Goal: Task Accomplishment & Management: Manage account settings

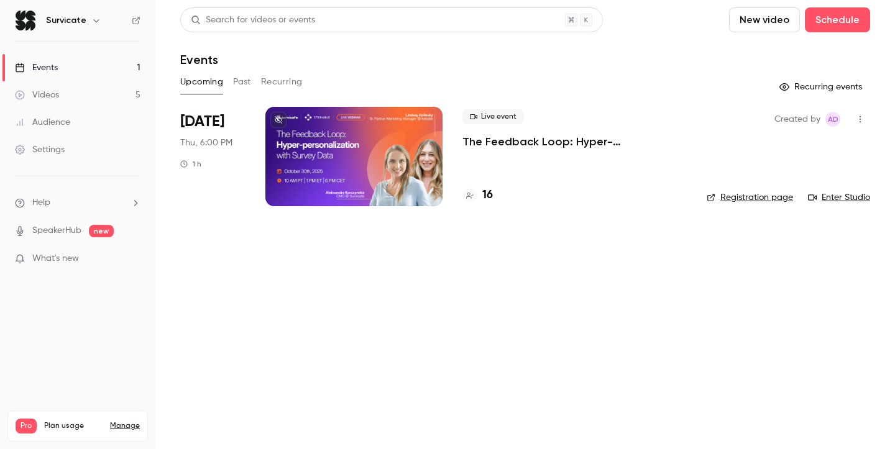
click at [487, 146] on p "The Feedback Loop: Hyper-personalization with Survey Data" at bounding box center [574, 141] width 224 height 15
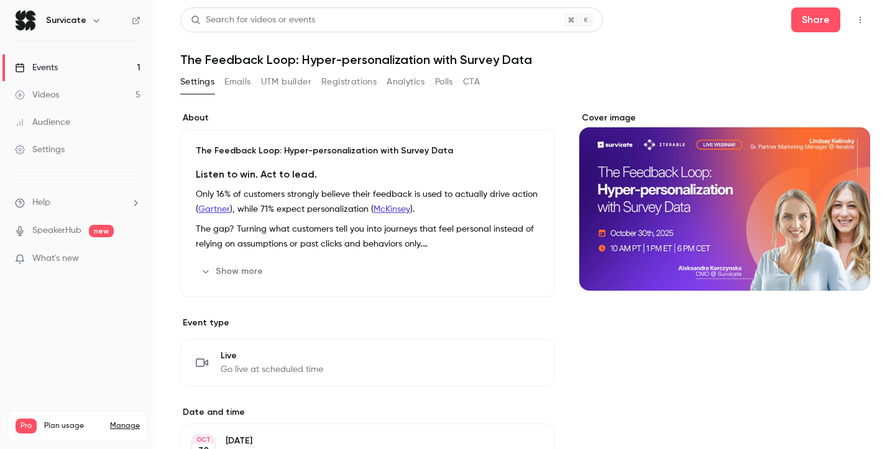
click at [344, 80] on button "Registrations" at bounding box center [348, 82] width 55 height 20
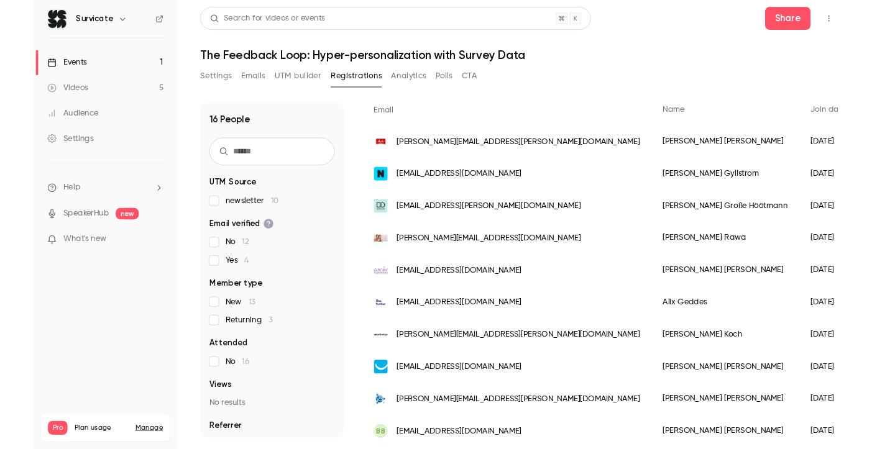
scroll to position [80, 0]
